Goal: Task Accomplishment & Management: Manage account settings

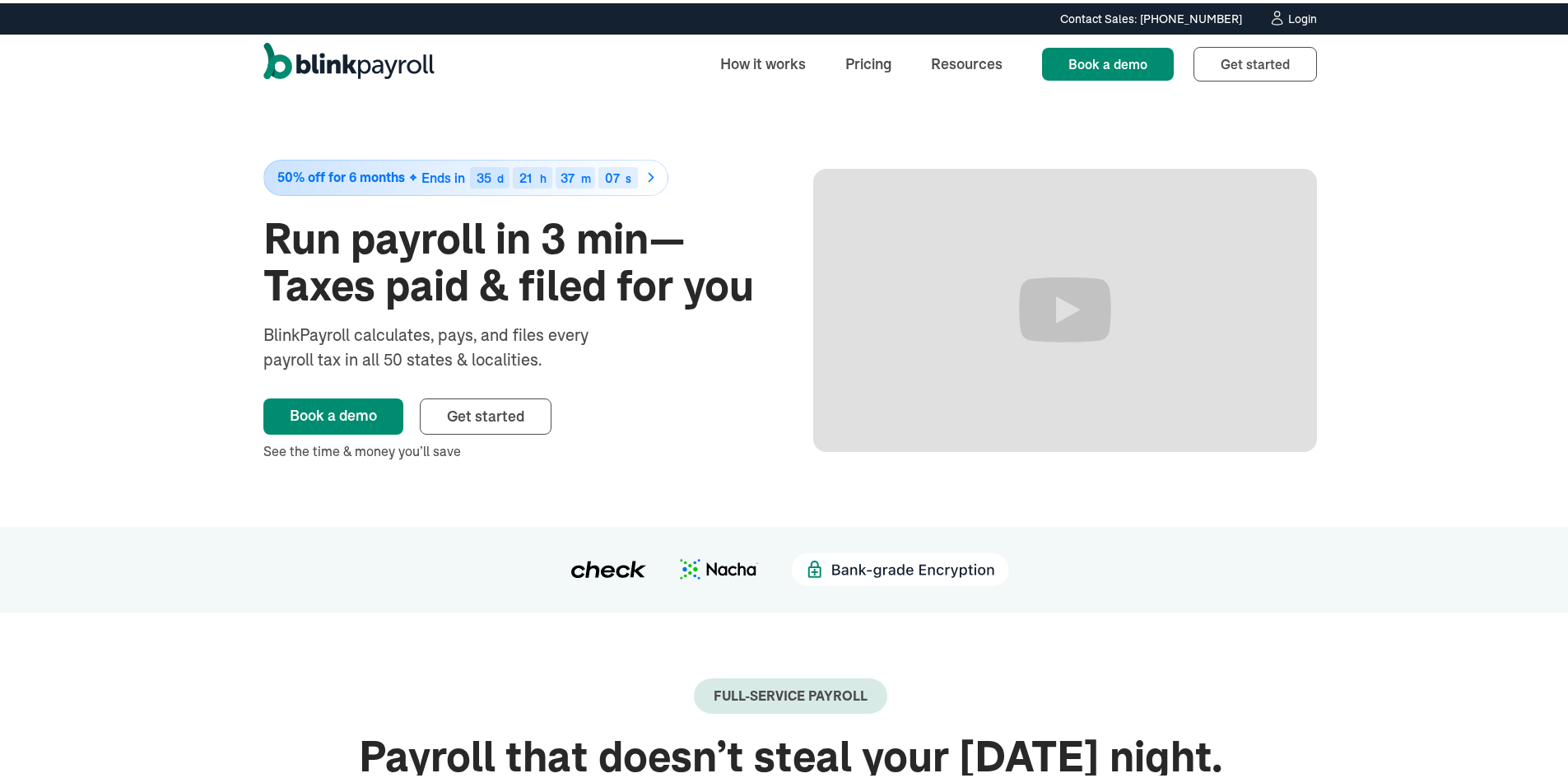
click at [1291, 11] on div "Login" at bounding box center [1302, 15] width 29 height 11
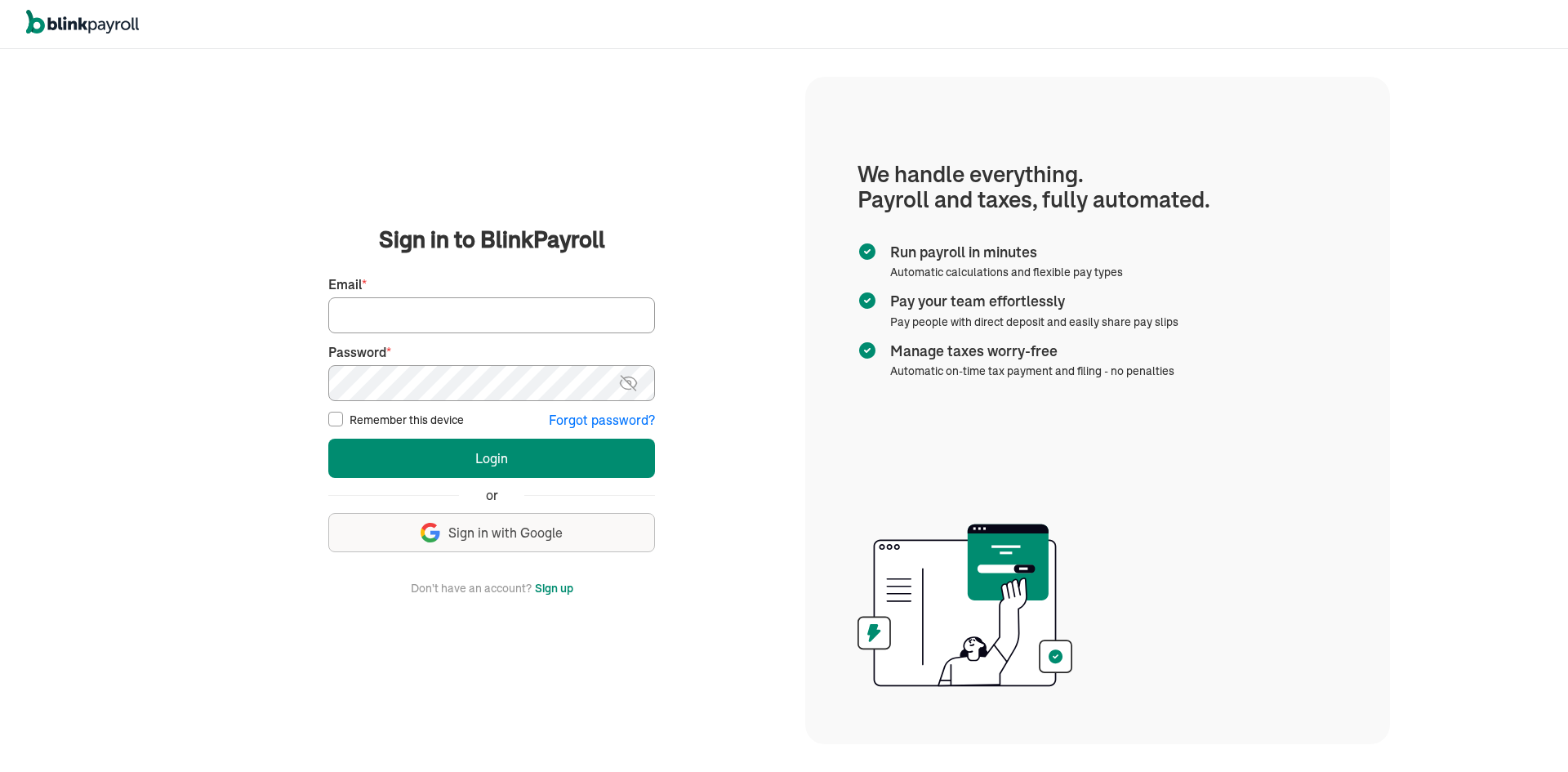
click at [460, 320] on input "Email *" at bounding box center [491, 316] width 327 height 36
paste input "branko+test02prod27@blinkpayroll.com"
type input "branko+test02prod27@blinkpayroll.com"
click at [328, 439] on button "Login" at bounding box center [491, 459] width 327 height 39
drag, startPoint x: 485, startPoint y: 307, endPoint x: 459, endPoint y: 319, distance: 28.6
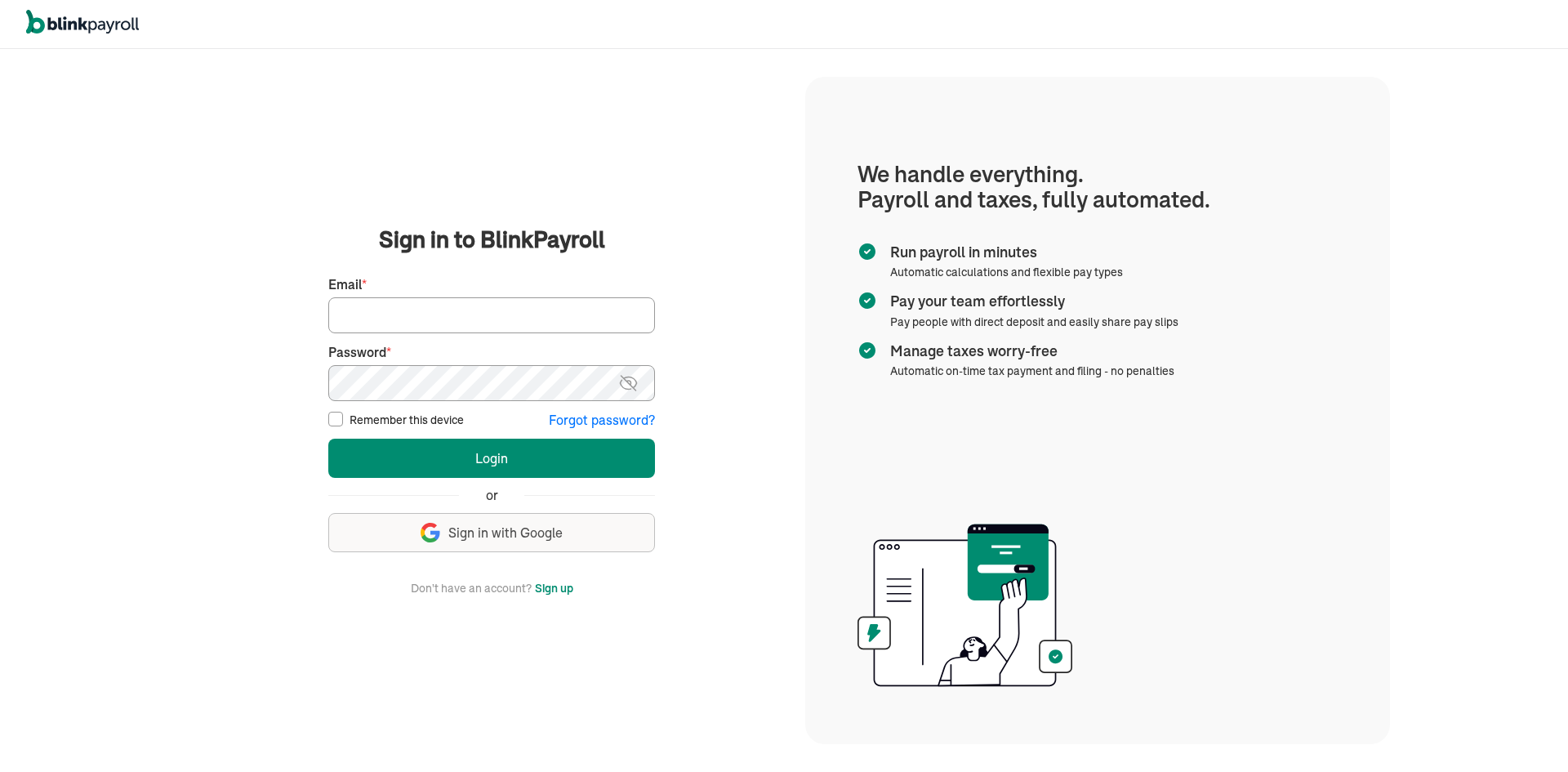
click at [482, 304] on input "Email *" at bounding box center [491, 316] width 327 height 36
paste input "[PERSON_NAME][EMAIL_ADDRESS][DOMAIN_NAME]"
type input "[PERSON_NAME][EMAIL_ADDRESS][DOMAIN_NAME]"
click at [328, 439] on button "Login" at bounding box center [491, 459] width 327 height 39
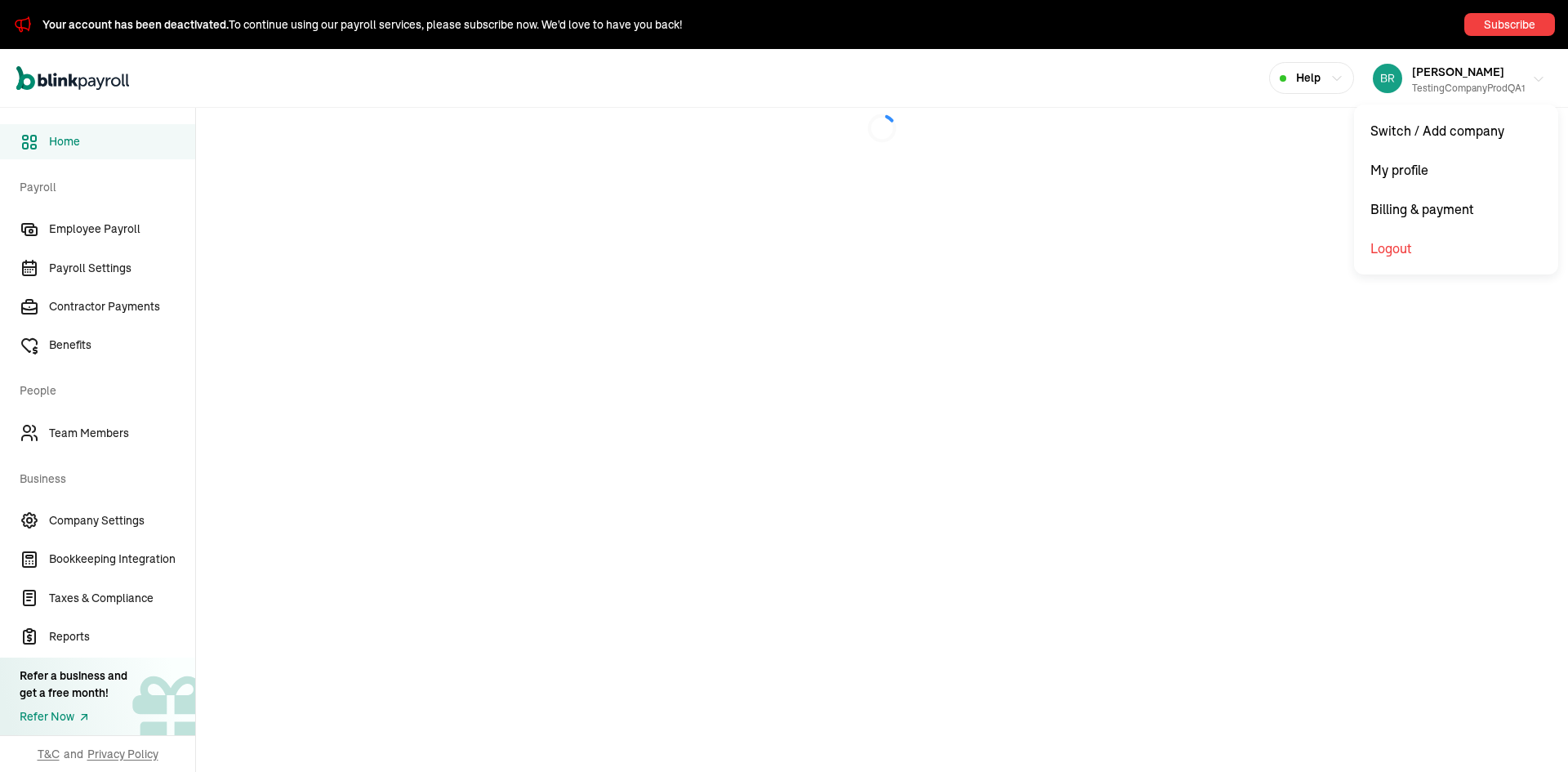
click at [1475, 82] on div "testingCompanyProdQA1" at bounding box center [1469, 87] width 113 height 15
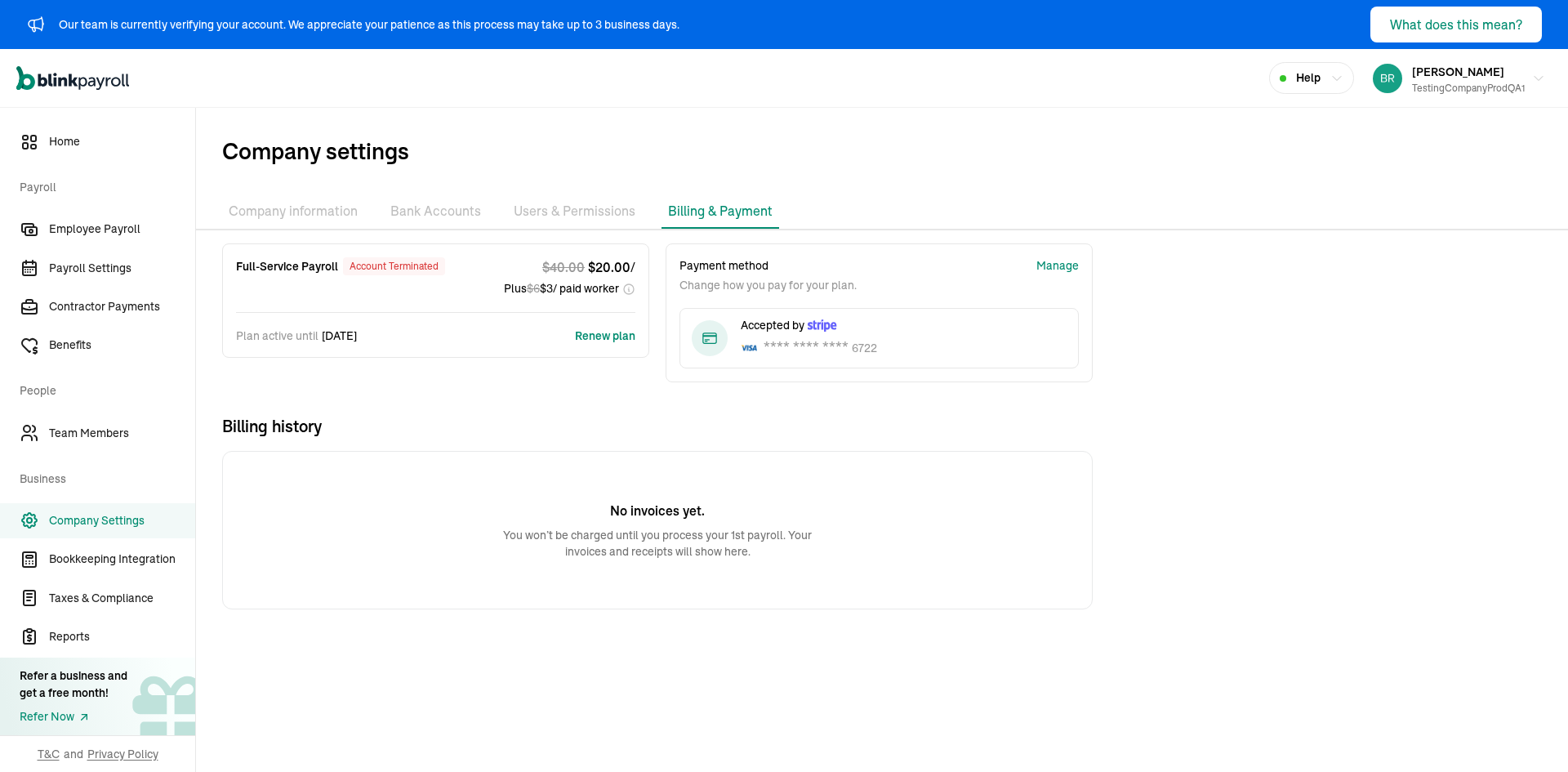
click at [393, 263] on div "Account terminated" at bounding box center [394, 266] width 102 height 18
click at [508, 156] on span "Company settings" at bounding box center [895, 151] width 1346 height 34
click at [1457, 97] on button "Alex Manion testingCompanyProdQA1" at bounding box center [1459, 79] width 185 height 41
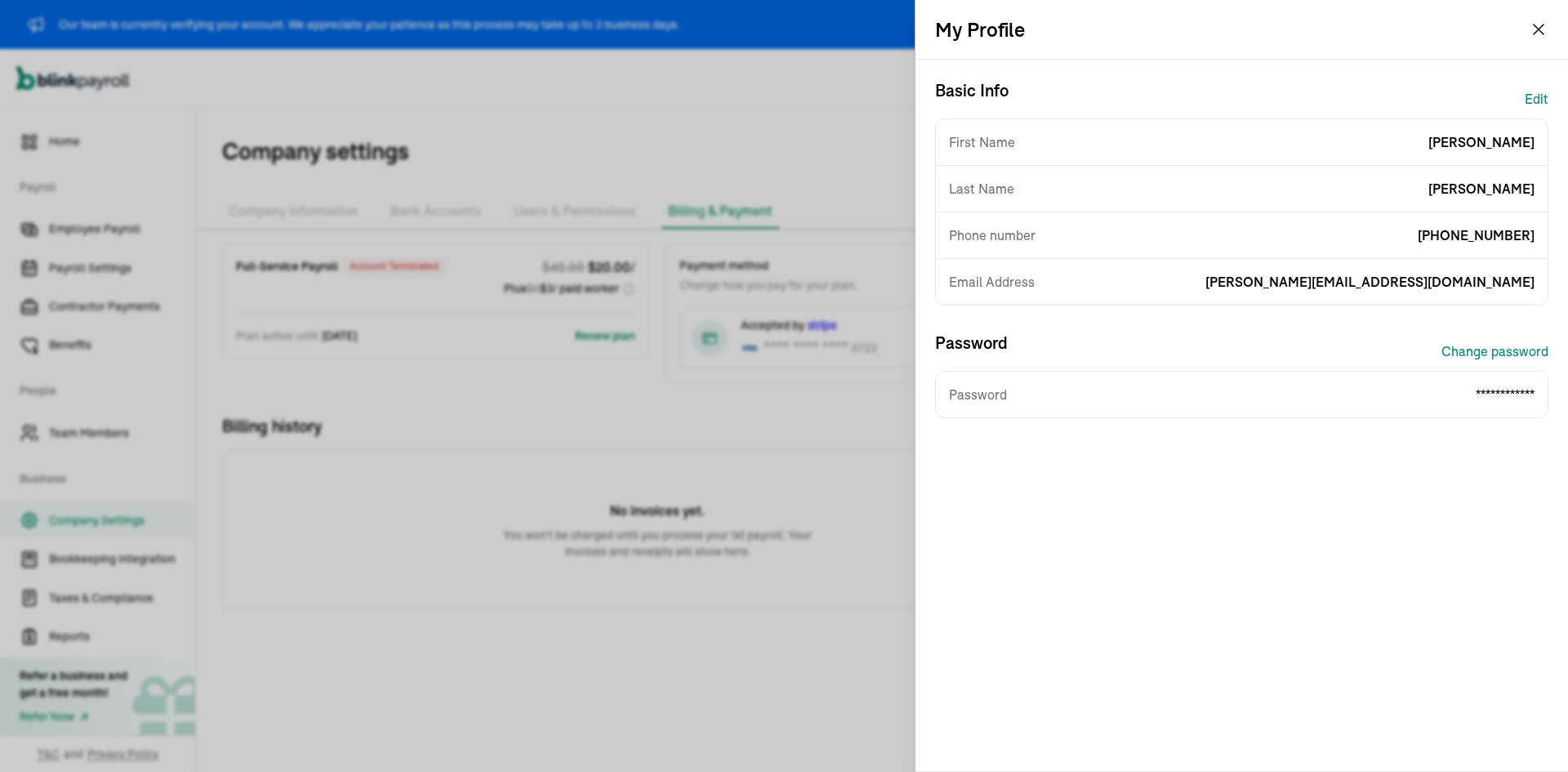
click at [1407, 277] on span "branko+testalex290525@blinkpayroll.com" at bounding box center [1370, 281] width 329 height 20
click at [1406, 277] on span "branko+testalex290525@blinkpayroll.com" at bounding box center [1370, 281] width 329 height 20
copy span "branko+testalex290525@blinkpayroll.com"
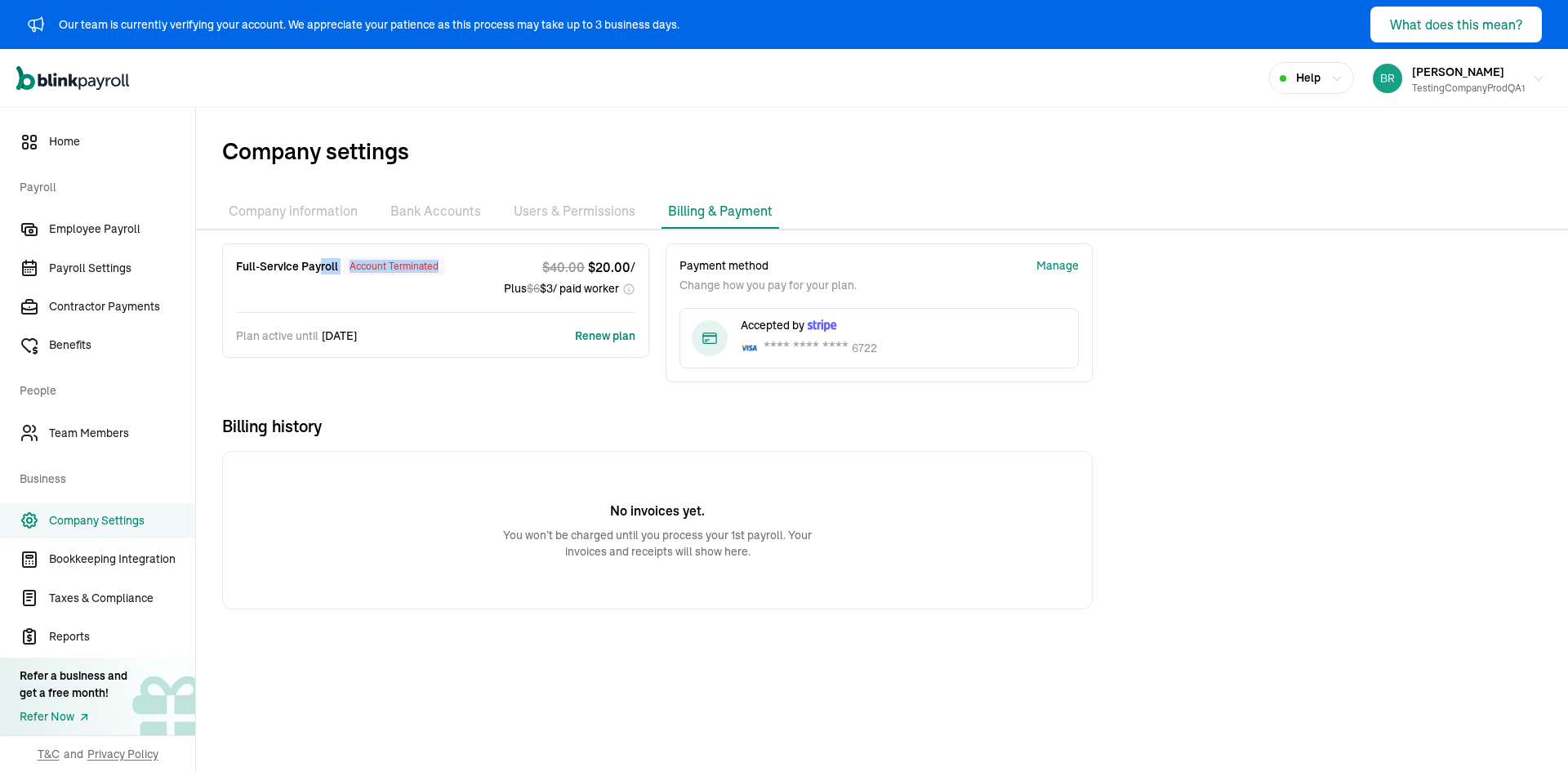
drag, startPoint x: 438, startPoint y: 266, endPoint x: 321, endPoint y: 265, distance: 117.0
click at [321, 265] on div "Full-Service Payroll Account terminated" at bounding box center [363, 266] width 255 height 18
click at [510, 453] on div "No invoices yet. You won’t be charged until you process your 1st payroll. Your …" at bounding box center [658, 530] width 871 height 159
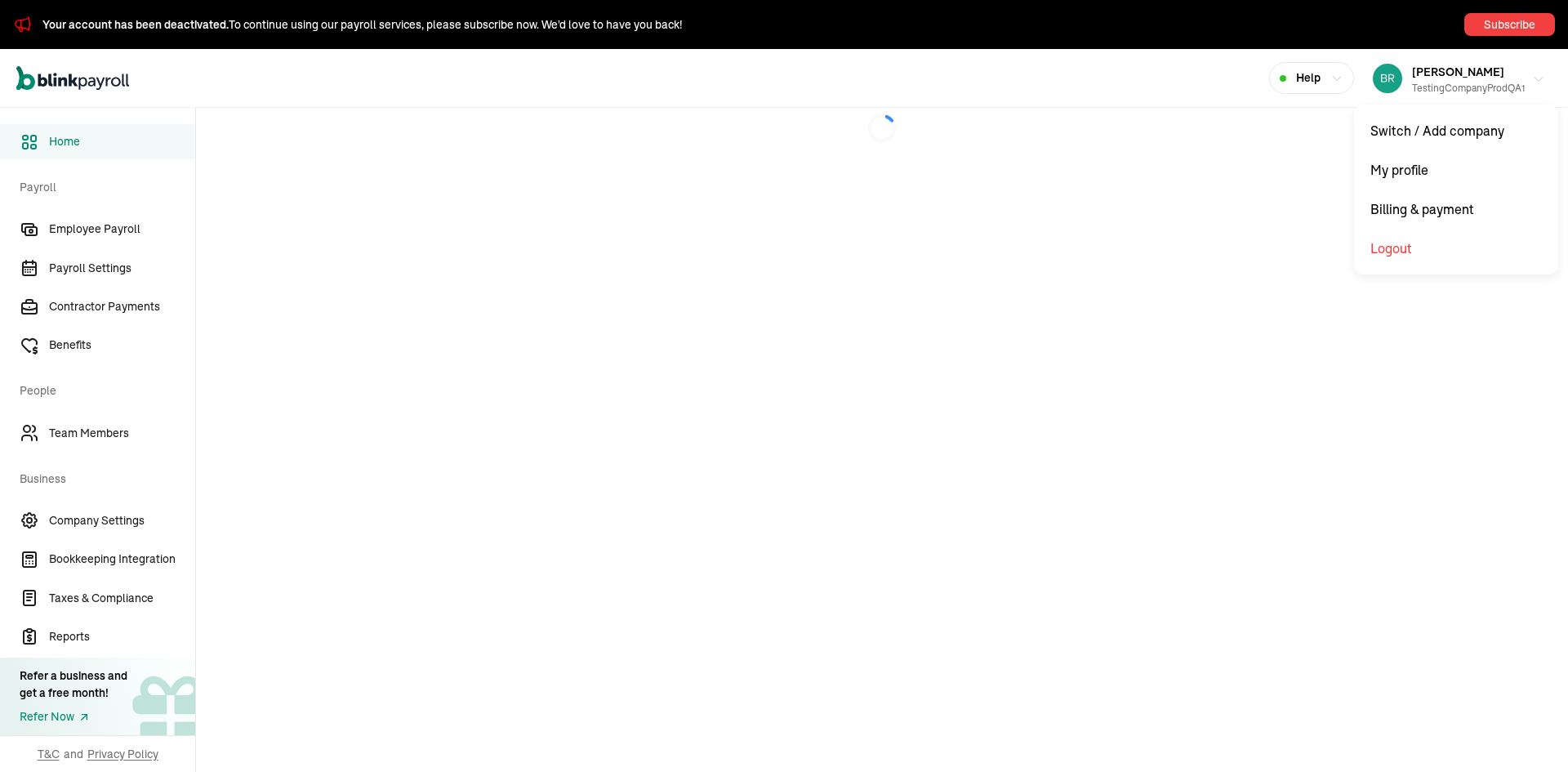
click at [1475, 82] on div "testingCompanyProdQA1" at bounding box center [1469, 87] width 113 height 15
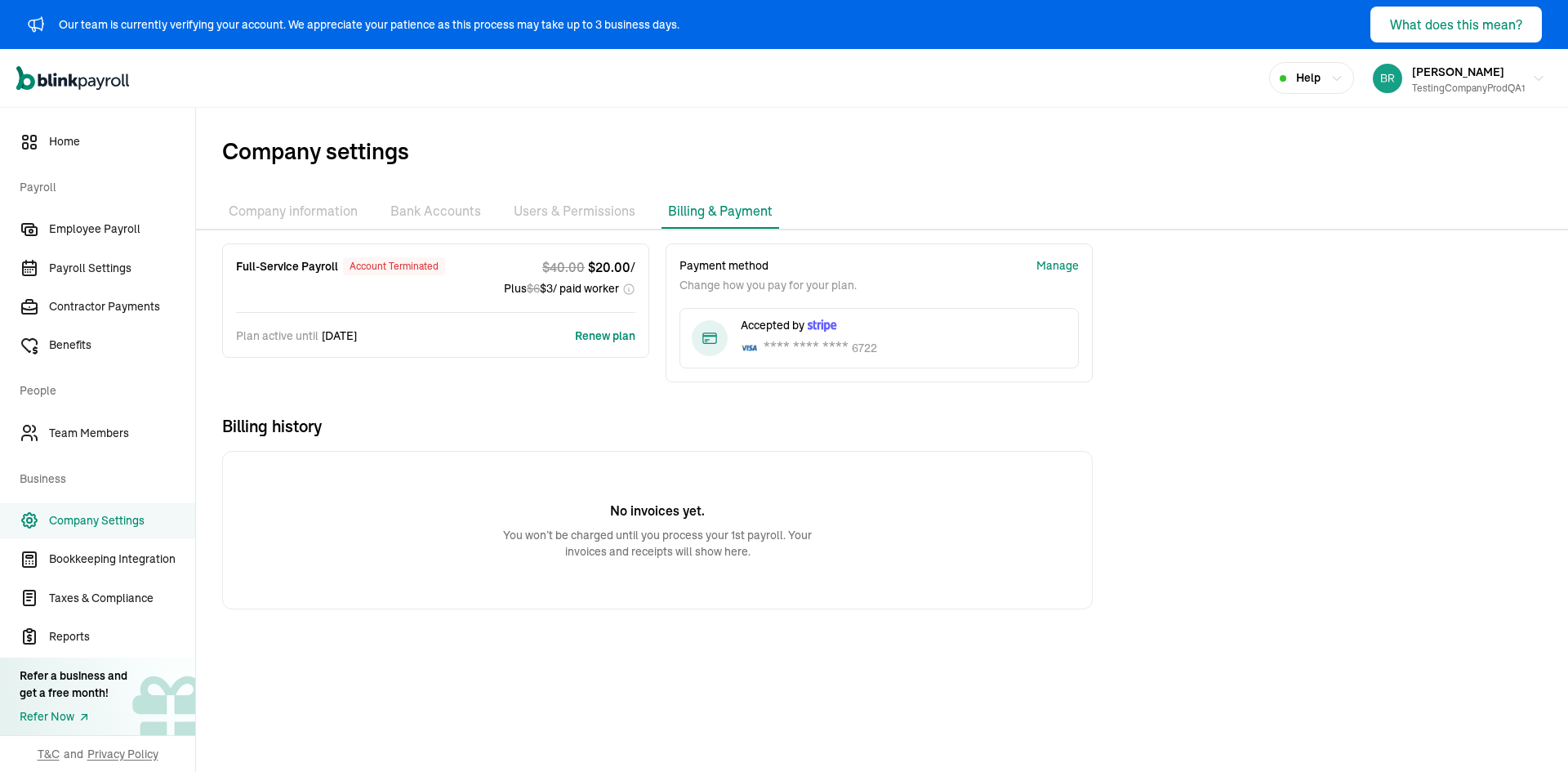
click at [393, 263] on div "Account terminated" at bounding box center [394, 266] width 102 height 18
click at [508, 156] on span "Company settings" at bounding box center [895, 151] width 1346 height 34
click at [1457, 97] on button "Alex Manion testingCompanyProdQA1" at bounding box center [1459, 79] width 185 height 41
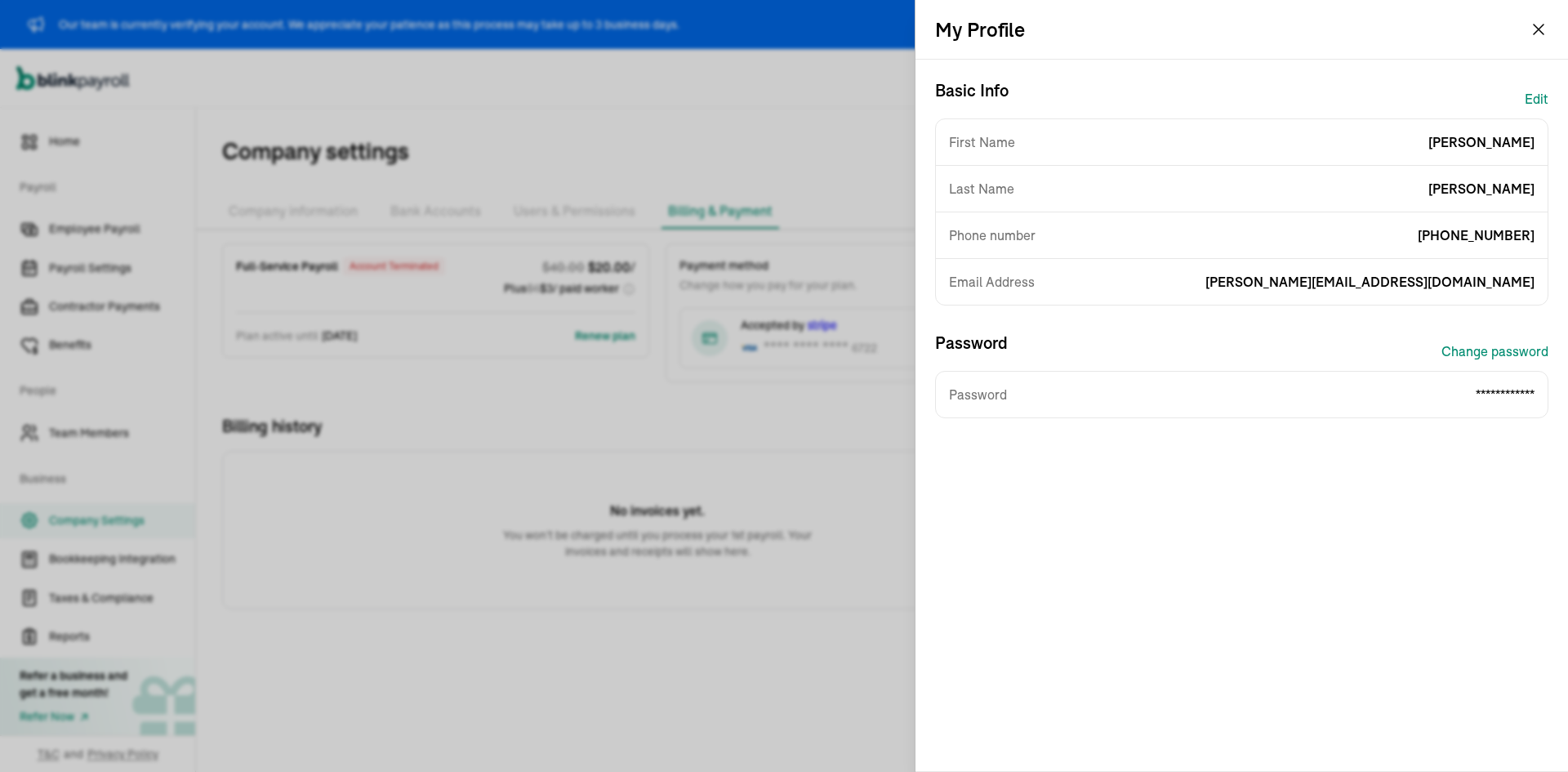
click at [1407, 277] on span "branko+testalex290525@blinkpayroll.com" at bounding box center [1370, 281] width 329 height 20
click at [1406, 277] on span "branko+testalex290525@blinkpayroll.com" at bounding box center [1370, 281] width 329 height 20
copy span "branko+testalex290525@blinkpayroll.com"
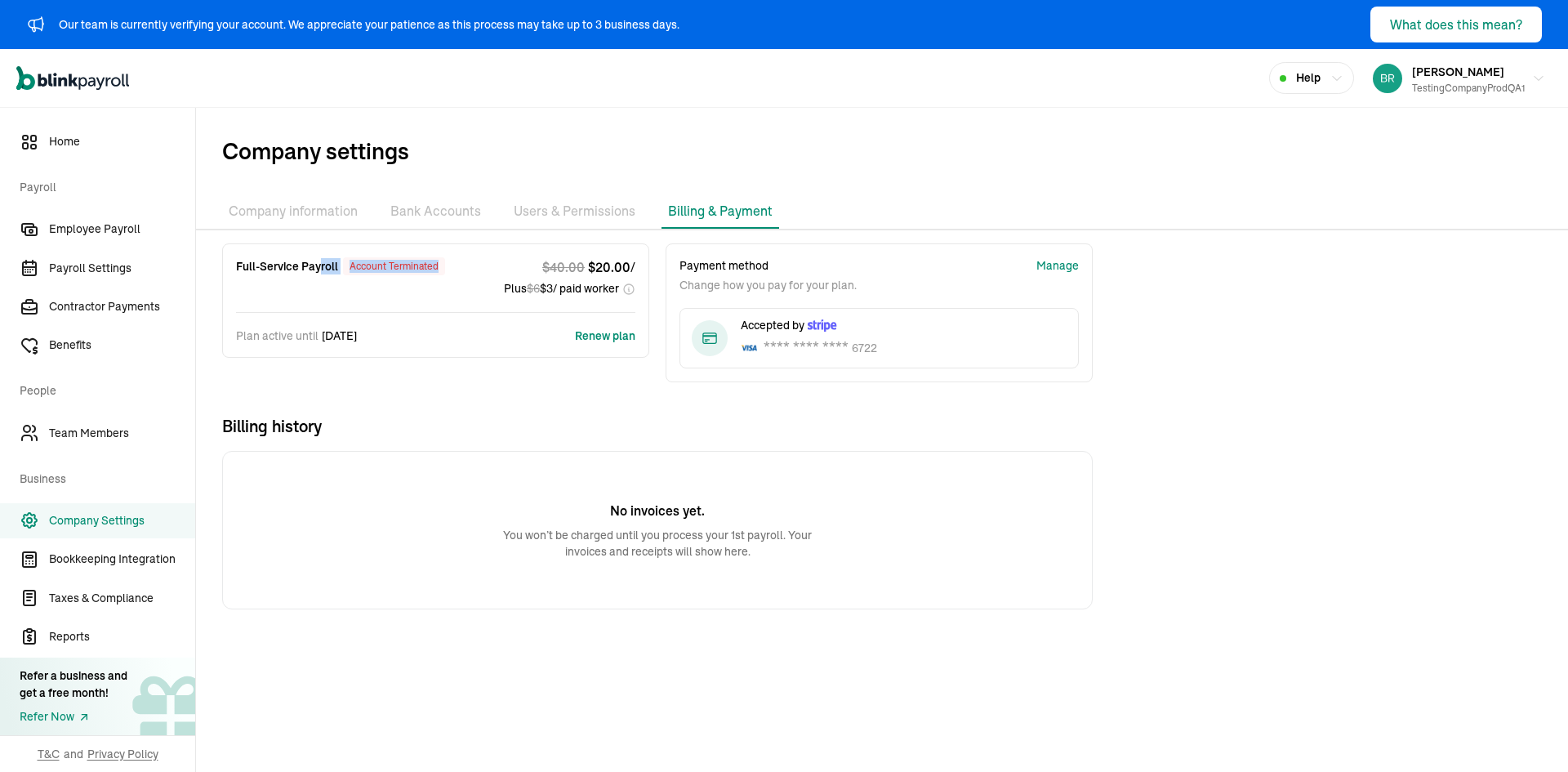
drag, startPoint x: 438, startPoint y: 266, endPoint x: 321, endPoint y: 265, distance: 117.0
click at [321, 265] on div "Full-Service Payroll Account terminated" at bounding box center [363, 266] width 255 height 18
click at [510, 453] on div "No invoices yet. You won’t be charged until you process your 1st payroll. Your …" at bounding box center [658, 530] width 871 height 159
